Goal: Task Accomplishment & Management: Use online tool/utility

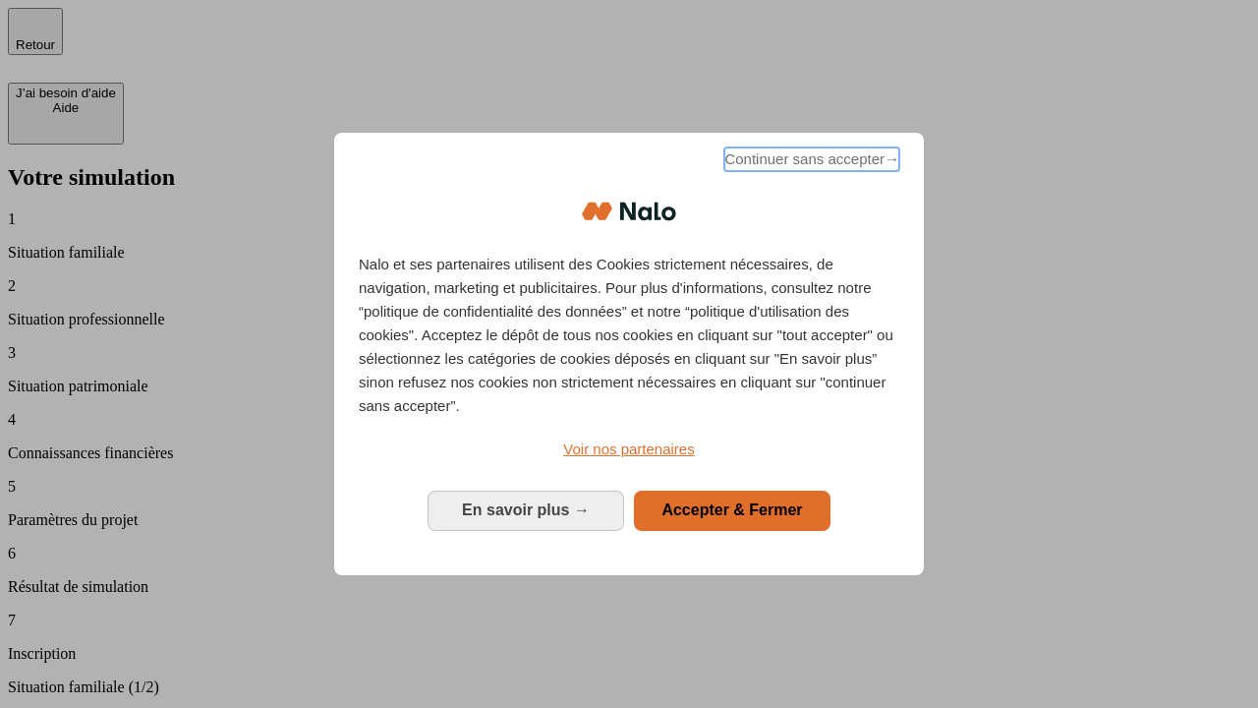
click at [810, 162] on span "Continuer sans accepter →" at bounding box center [811, 159] width 175 height 24
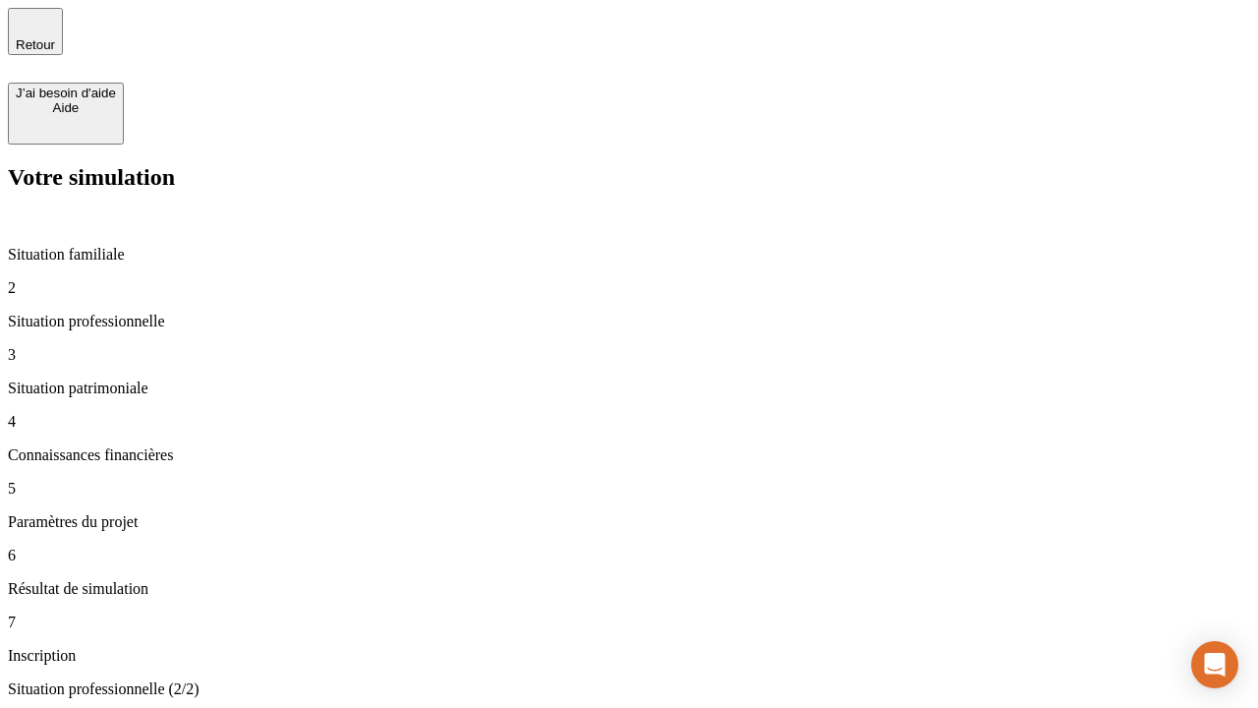
type input "30 000"
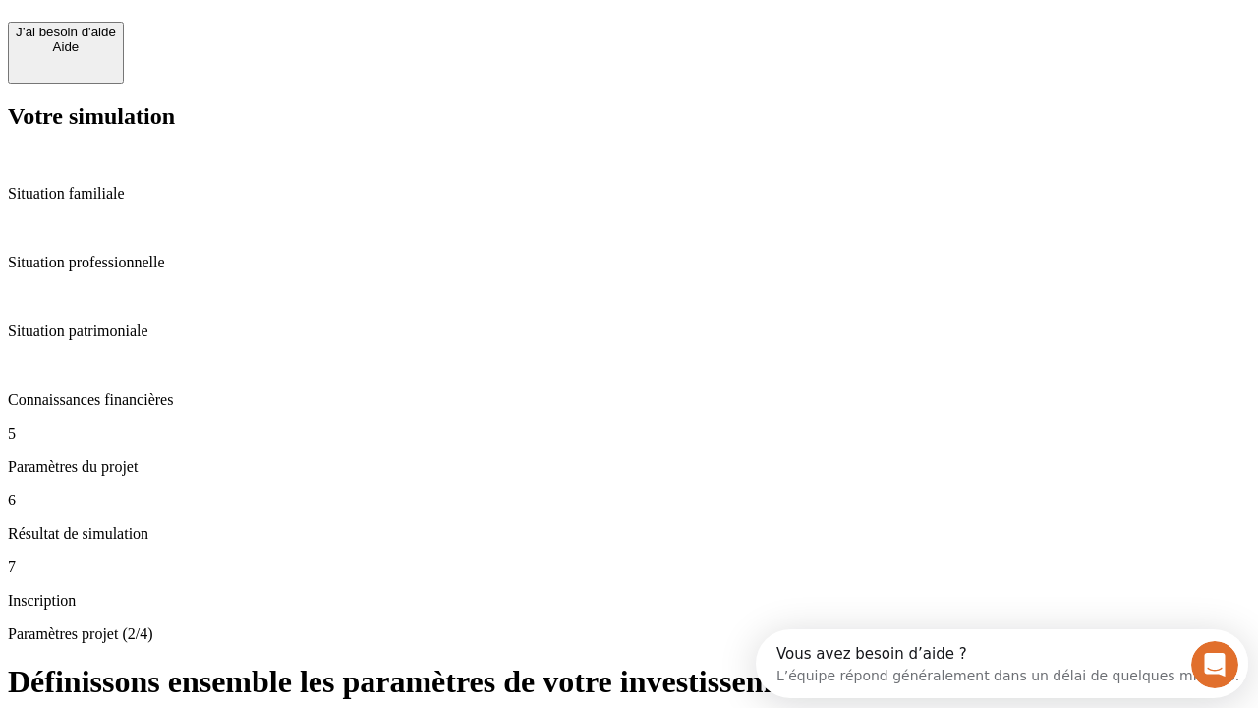
scroll to position [37, 0]
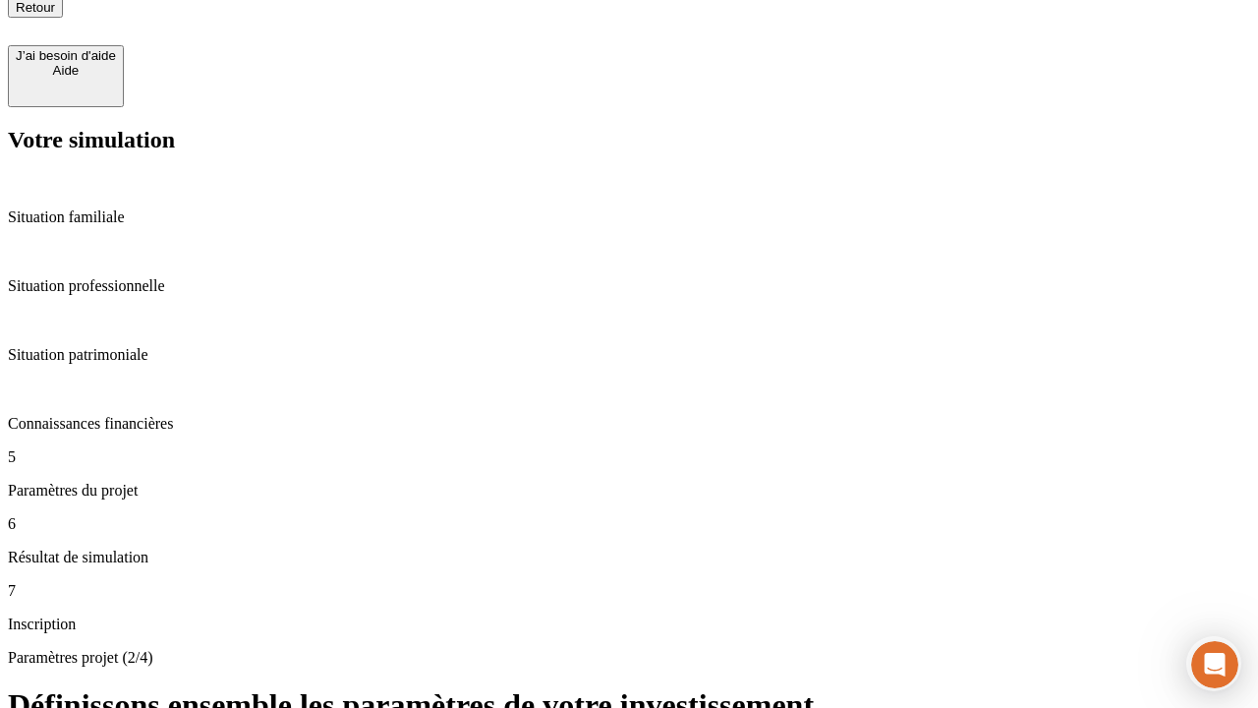
type input "25"
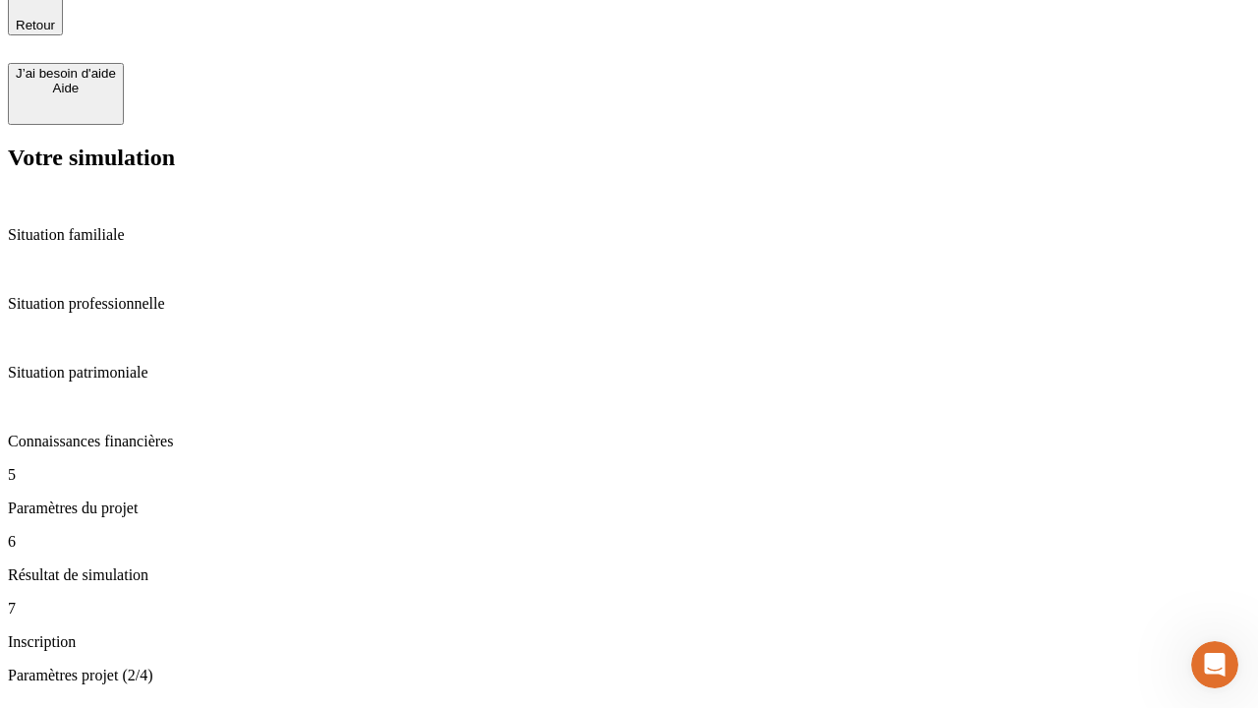
type input "5"
type input "1 000"
type input "640"
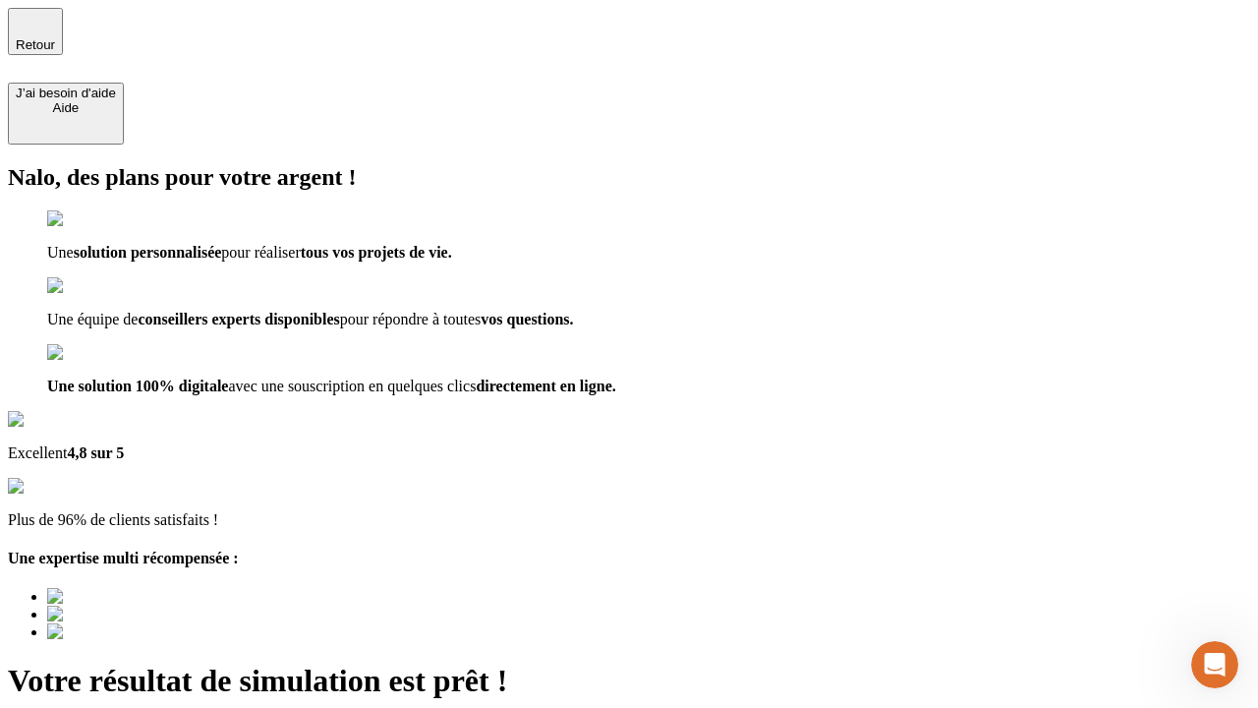
type input "[EMAIL_ADDRESS][PERSON_NAME][DOMAIN_NAME]"
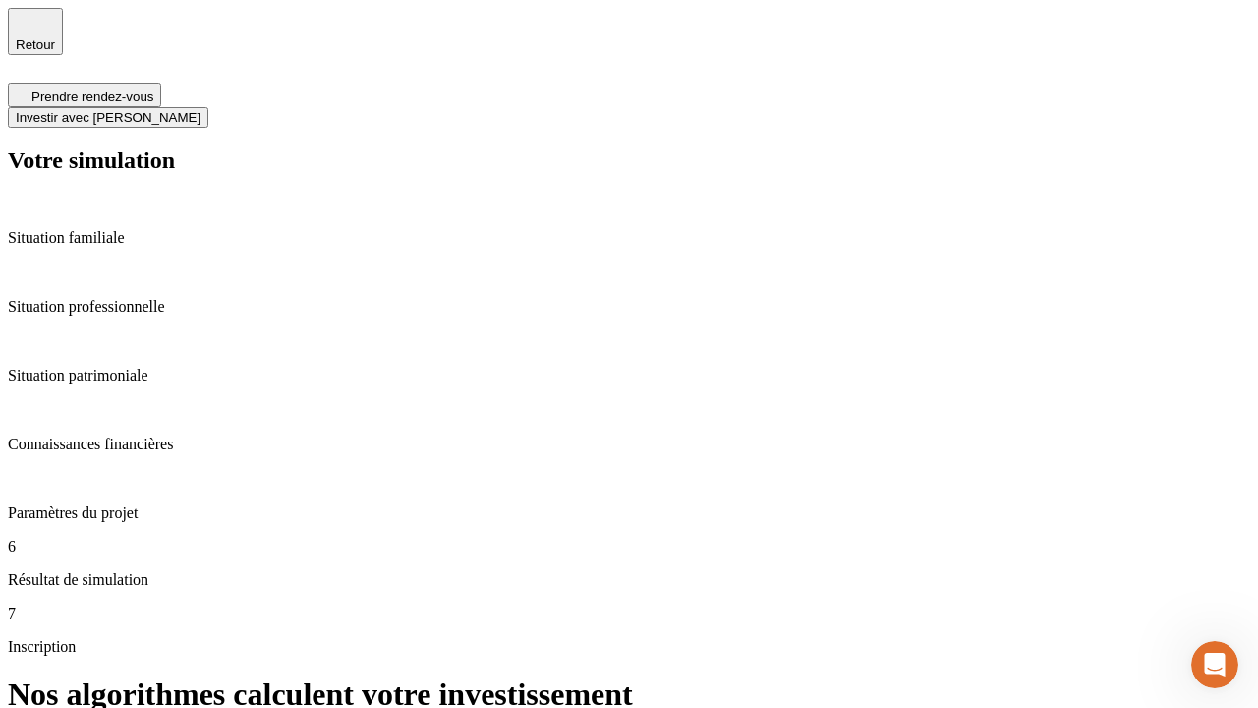
scroll to position [8, 0]
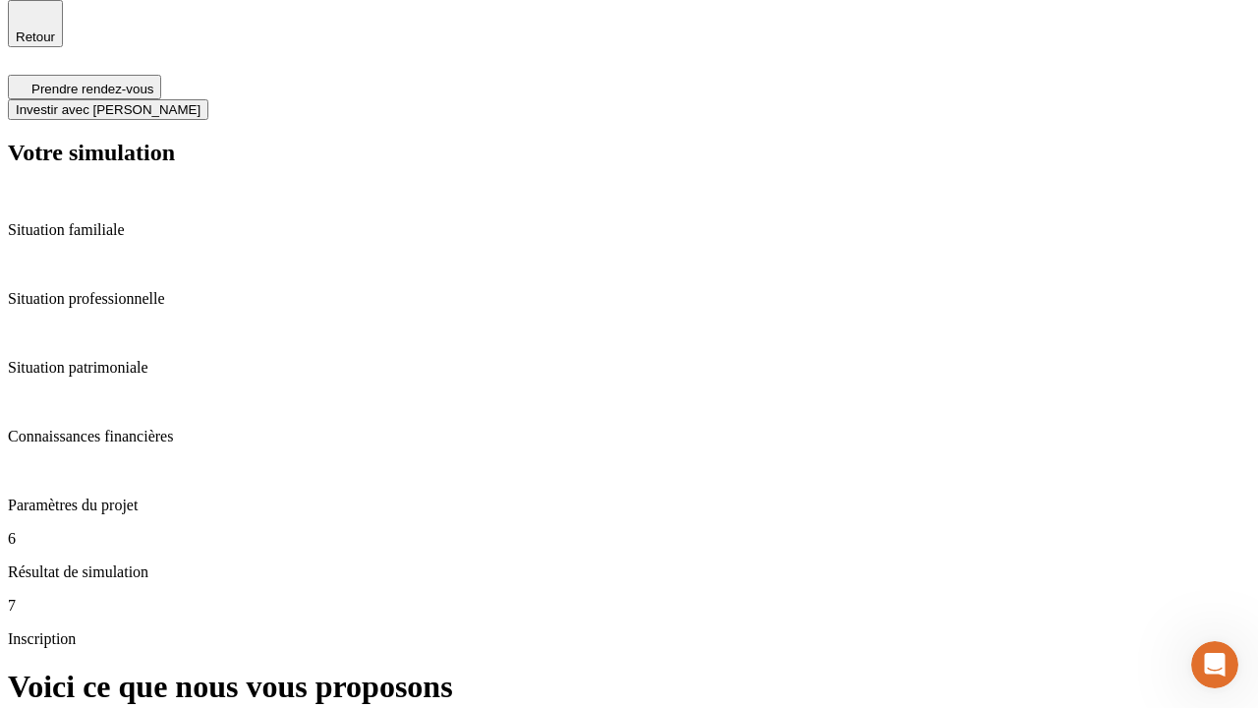
click at [201, 102] on span "Investir avec [PERSON_NAME]" at bounding box center [108, 109] width 185 height 15
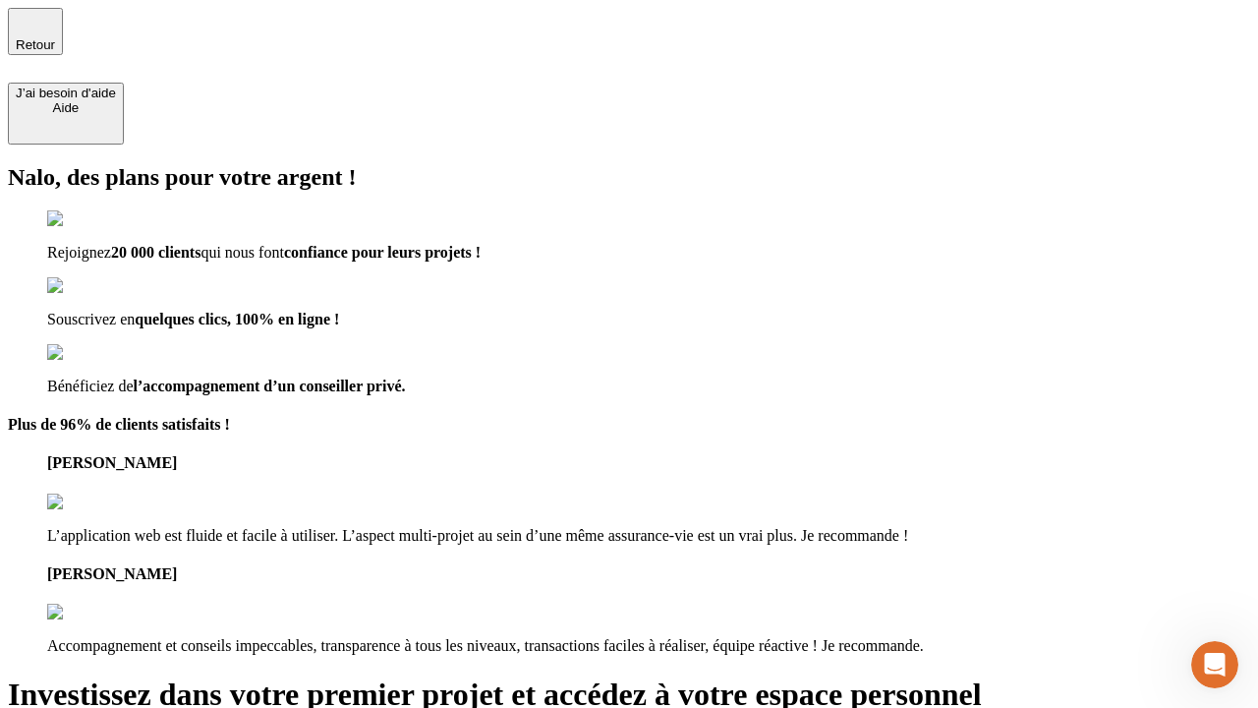
type input "[PERSON_NAME][EMAIL_ADDRESS][DOMAIN_NAME]"
